Goal: Transaction & Acquisition: Purchase product/service

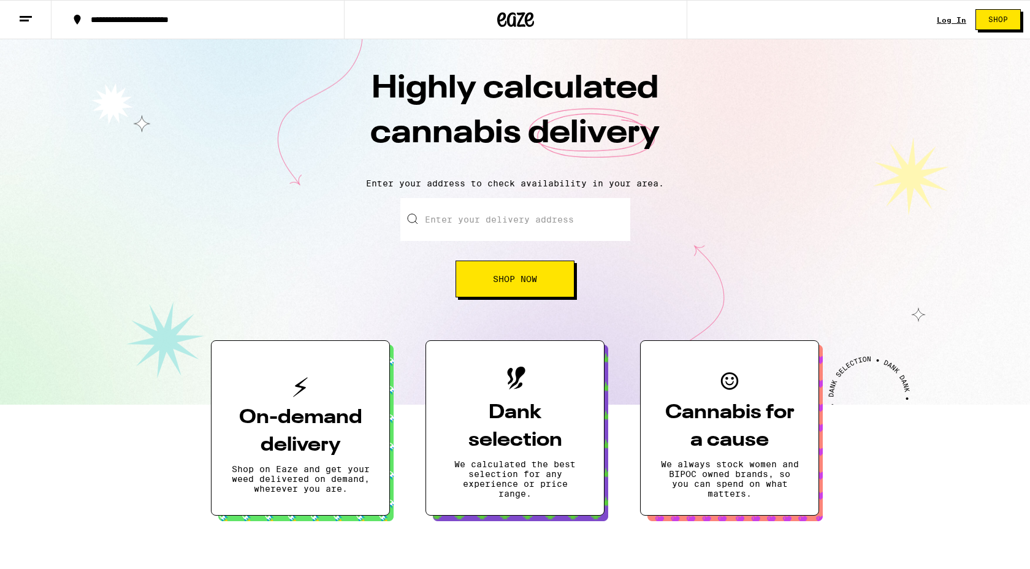
click at [937, 15] on div "**********" at bounding box center [515, 19] width 1030 height 39
click at [948, 18] on link "Log In" at bounding box center [951, 20] width 29 height 8
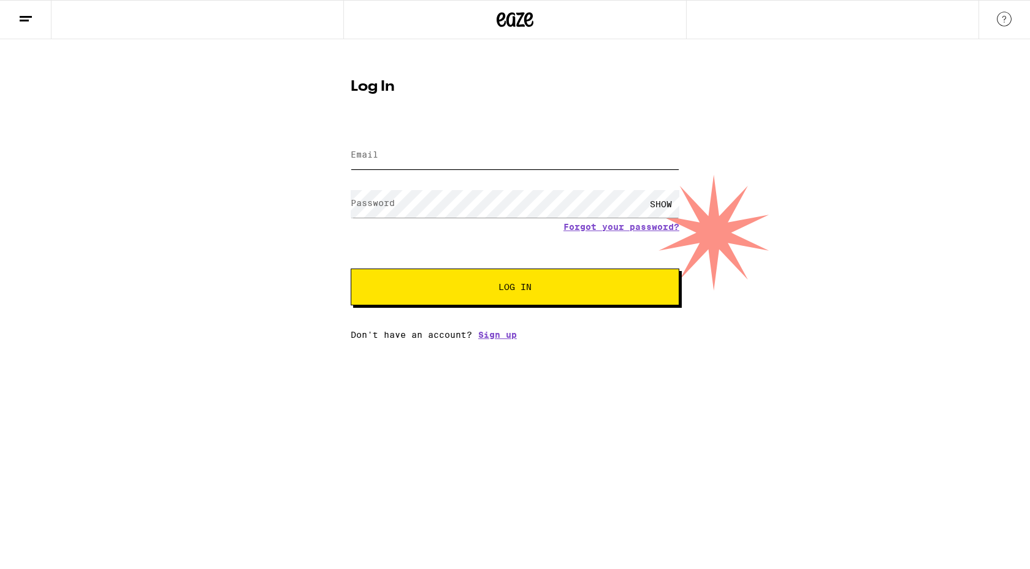
type input "[EMAIL_ADDRESS][DOMAIN_NAME]"
click at [492, 294] on button "Log In" at bounding box center [515, 286] width 329 height 37
